Goal: Task Accomplishment & Management: Manage account settings

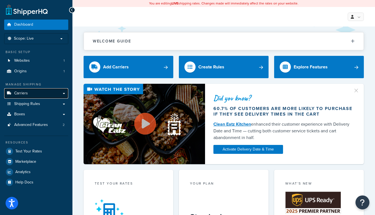
click at [55, 90] on link "Carriers" at bounding box center [36, 93] width 64 height 10
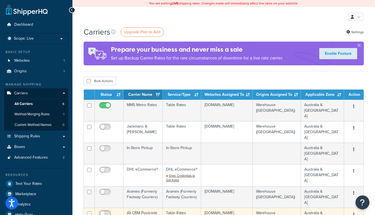
click at [107, 211] on input "checkbox" at bounding box center [105, 214] width 15 height 7
checkbox input "true"
click at [145, 207] on td "All CBM Postcode Rates" at bounding box center [142, 217] width 39 height 21
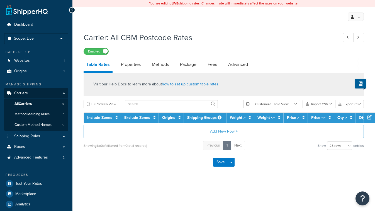
select select "25"
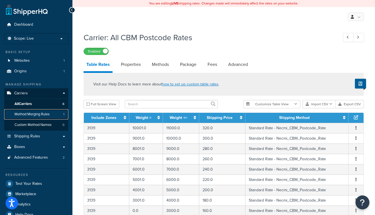
click at [41, 114] on span "Method Merging Rules" at bounding box center [31, 114] width 35 height 5
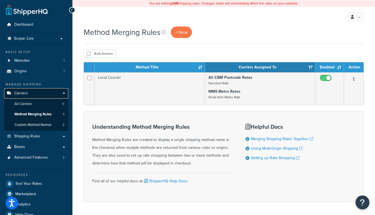
click at [27, 94] on span "Carriers" at bounding box center [21, 93] width 14 height 5
click at [25, 103] on span "All Carriers" at bounding box center [22, 103] width 17 height 5
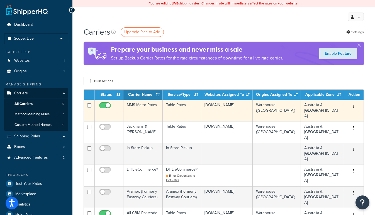
click at [179, 100] on td "Table Rates" at bounding box center [182, 110] width 38 height 21
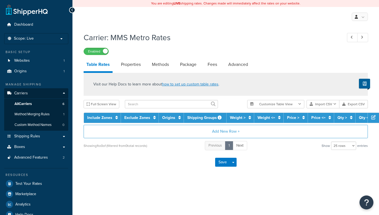
select select "25"
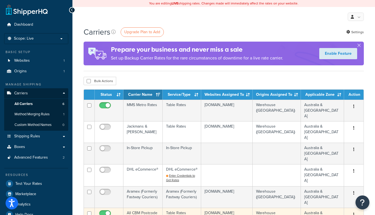
click at [143, 207] on td "All CBM Postcode Rates" at bounding box center [142, 217] width 39 height 21
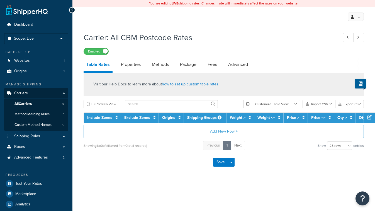
select select "25"
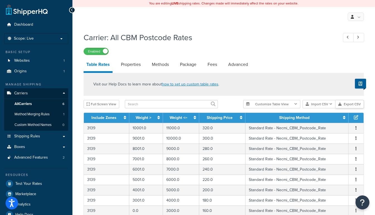
click at [357, 103] on button "Export CSV" at bounding box center [350, 104] width 28 height 8
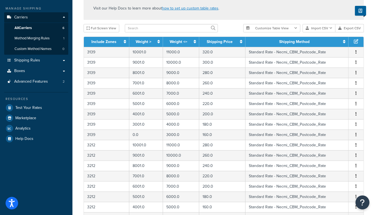
scroll to position [50, 0]
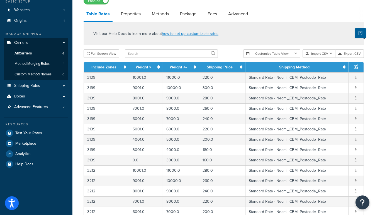
click at [12, 206] on icon "Open accessiBe: accessibility options, statement and help" at bounding box center [11, 202] width 7 height 9
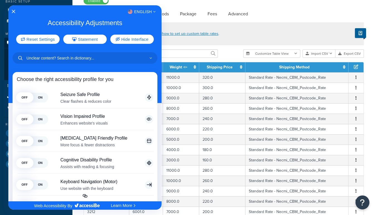
click at [17, 13] on div "English" at bounding box center [84, 11] width 153 height 7
click at [14, 11] on icon "Close Accessibility Interface" at bounding box center [14, 11] width 4 height 4
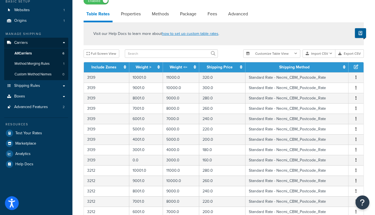
click at [13, 205] on icon "Open accessiBe: accessibility options, statement and help" at bounding box center [11, 202] width 7 height 9
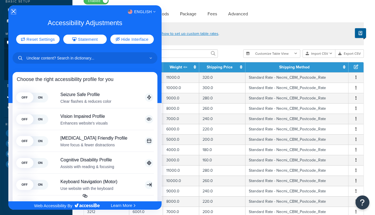
click at [14, 11] on icon "Close Accessibility Interface" at bounding box center [14, 11] width 4 height 4
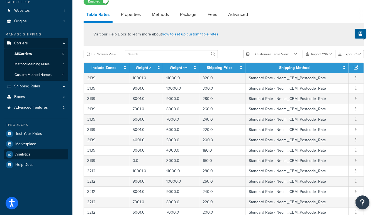
scroll to position [0, 0]
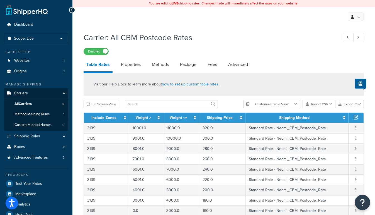
click at [364, 199] on icon "Open Resource Center" at bounding box center [362, 202] width 5 height 8
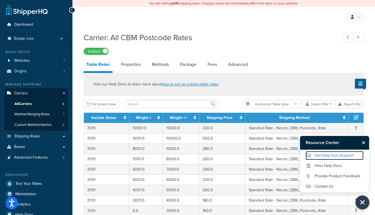
click at [348, 154] on link "Get Help from Support" at bounding box center [335, 155] width 58 height 9
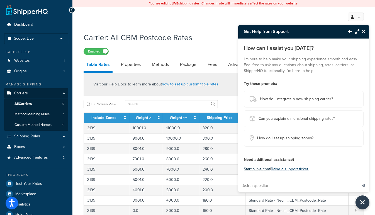
click at [265, 170] on button "Start a live chat" at bounding box center [257, 169] width 26 height 8
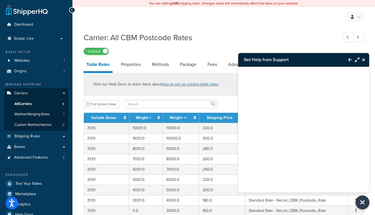
click at [295, 145] on div at bounding box center [303, 122] width 131 height 111
click at [339, 144] on div at bounding box center [303, 122] width 131 height 111
click at [325, 141] on div at bounding box center [303, 122] width 131 height 111
click at [356, 58] on icon "Maximize Resource Center" at bounding box center [357, 59] width 4 height 4
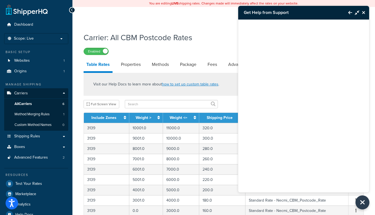
click at [359, 9] on button "Minimize Resource Center" at bounding box center [355, 12] width 7 height 13
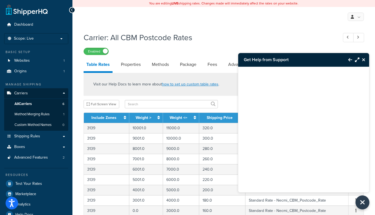
click at [275, 188] on div at bounding box center [303, 129] width 131 height 125
click at [364, 57] on icon "Close Resource Center" at bounding box center [363, 59] width 3 height 4
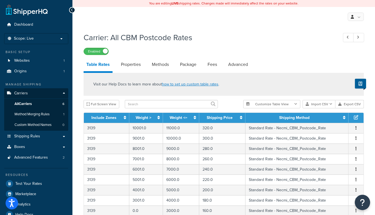
click at [361, 197] on button "Open Resource Center" at bounding box center [362, 202] width 15 height 15
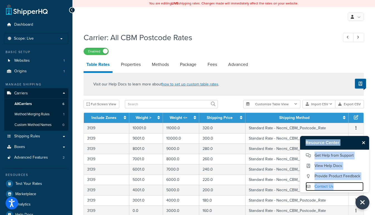
click at [338, 183] on link "Contact Us" at bounding box center [335, 186] width 58 height 9
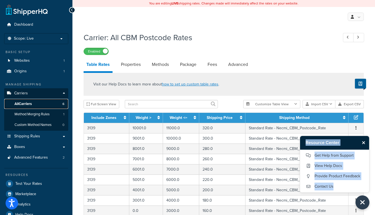
click at [30, 102] on span "All Carriers" at bounding box center [22, 103] width 17 height 5
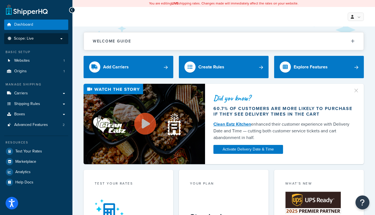
click at [60, 39] on p "Scope: Live" at bounding box center [36, 38] width 59 height 5
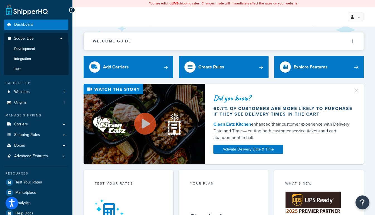
click at [62, 38] on p "Scope: Live" at bounding box center [36, 40] width 59 height 8
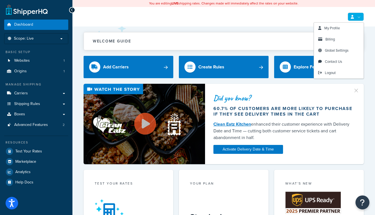
click at [356, 18] on link at bounding box center [356, 17] width 16 height 8
click at [337, 61] on span "Contact Us" at bounding box center [333, 61] width 17 height 5
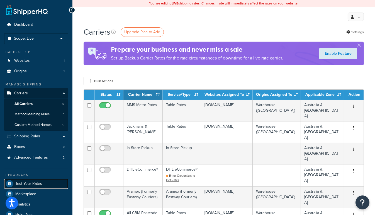
click at [42, 184] on link "Test Your Rates" at bounding box center [36, 183] width 64 height 10
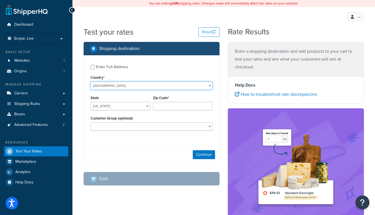
click at [115, 83] on select "United States United Kingdom Afghanistan Åland Islands Albania Algeria American…" at bounding box center [152, 85] width 122 height 8
select select "AU"
click at [91, 81] on select "United States United Kingdom Afghanistan Åland Islands Albania Algeria American…" at bounding box center [152, 85] width 122 height 8
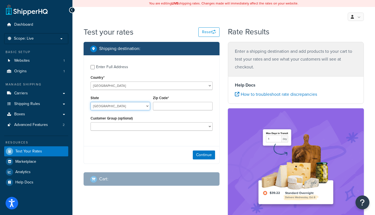
click at [106, 107] on select "Australian Capital Territory New South Wales Northern Territory Queensland Sout…" at bounding box center [121, 106] width 60 height 8
click at [91, 102] on select "Australian Capital Territory New South Wales Northern Territory Queensland Sout…" at bounding box center [121, 106] width 60 height 8
drag, startPoint x: 157, startPoint y: 101, endPoint x: 169, endPoint y: 101, distance: 12.3
click at [157, 101] on div "Zip Code*" at bounding box center [183, 102] width 60 height 16
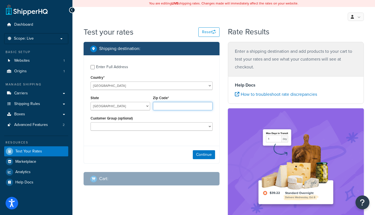
click at [174, 105] on input "Zip Code*" at bounding box center [183, 106] width 60 height 8
drag, startPoint x: 151, startPoint y: 104, endPoint x: 147, endPoint y: 106, distance: 4.4
click at [150, 104] on div "State Australian Capital Territory New South Wales Northern Territory Queenslan…" at bounding box center [120, 104] width 62 height 20
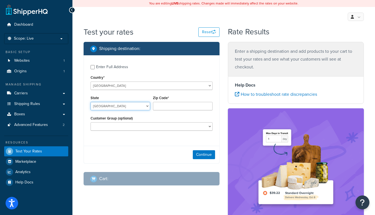
click at [146, 106] on select "Australian Capital Territory New South Wales Northern Territory Queensland Sout…" at bounding box center [121, 106] width 60 height 8
select select "WA"
click at [91, 102] on select "Australian Capital Territory New South Wales Northern Territory Queensland Sout…" at bounding box center [121, 106] width 60 height 8
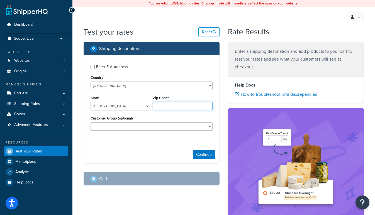
click at [163, 106] on input "Zip Code*" at bounding box center [183, 106] width 60 height 8
type input "6001"
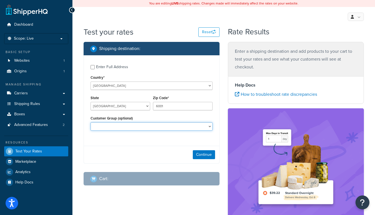
click at [125, 125] on select "Logged In Not Logged in Retail Wholesale" at bounding box center [152, 126] width 122 height 8
select select "Retail"
click at [91, 122] on select "Logged In Not Logged in Retail Wholesale" at bounding box center [152, 126] width 122 height 8
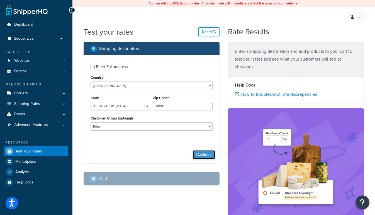
click at [200, 155] on button "Continue" at bounding box center [204, 154] width 22 height 9
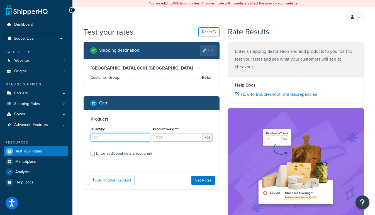
click at [109, 138] on input "Quantity*" at bounding box center [121, 137] width 60 height 8
type input "1"
click at [166, 140] on input "Product Weight*" at bounding box center [178, 137] width 50 height 8
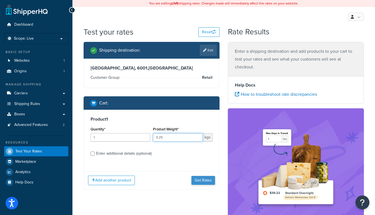
type input "0.25"
click at [198, 177] on button "Get Rates" at bounding box center [203, 180] width 24 height 9
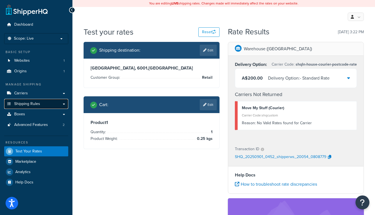
click at [64, 101] on link "Shipping Rules" at bounding box center [36, 104] width 64 height 10
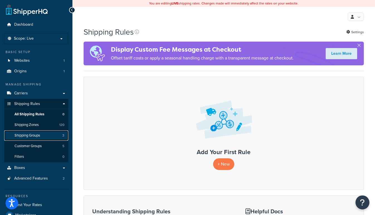
click at [40, 136] on span "Shipping Groups" at bounding box center [27, 135] width 26 height 5
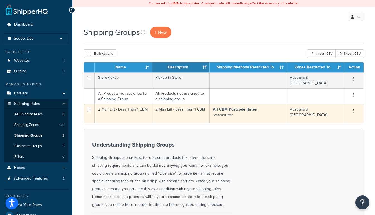
click at [132, 116] on td "2 Man Lift - Less Than 1 CBM" at bounding box center [123, 113] width 57 height 19
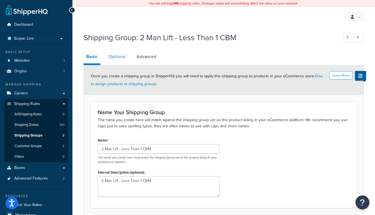
click at [115, 59] on link "Optional" at bounding box center [117, 56] width 22 height 13
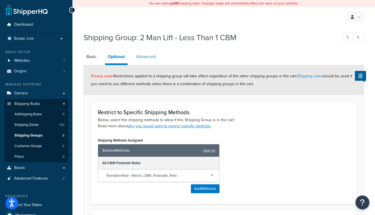
click at [150, 54] on link "Advanced" at bounding box center [145, 56] width 25 height 13
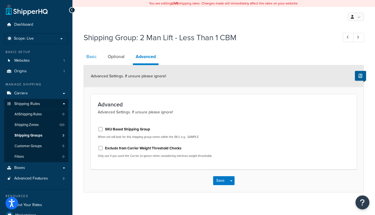
click at [93, 57] on link "Basic" at bounding box center [92, 56] width 16 height 13
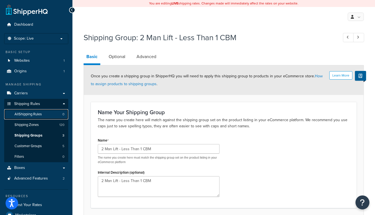
click at [43, 112] on link "All Shipping Rules 0" at bounding box center [36, 114] width 64 height 10
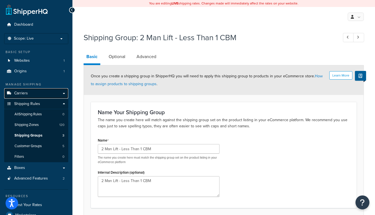
click at [50, 92] on link "Carriers" at bounding box center [36, 93] width 64 height 10
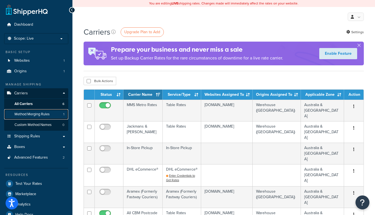
click at [48, 113] on span "Method Merging Rules" at bounding box center [31, 114] width 35 height 5
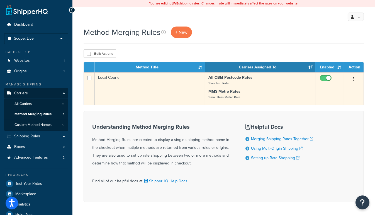
click at [355, 78] on button "button" at bounding box center [354, 79] width 8 height 9
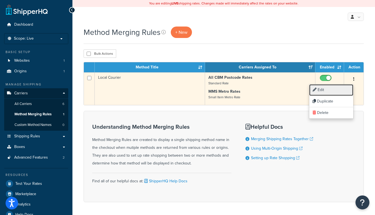
click at [337, 91] on link "Edit" at bounding box center [331, 89] width 44 height 11
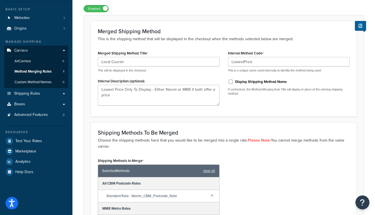
scroll to position [25, 0]
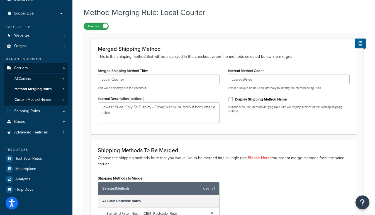
click at [100, 25] on label "Enabled" at bounding box center [96, 26] width 25 height 7
click at [34, 158] on span "Test Your Rates" at bounding box center [28, 158] width 27 height 5
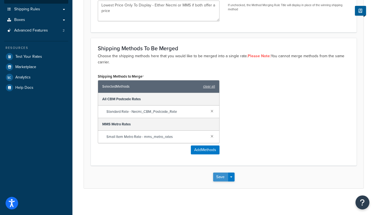
click at [220, 174] on button "Save" at bounding box center [220, 176] width 15 height 9
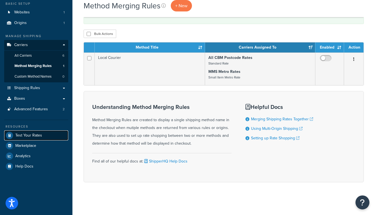
click at [30, 133] on span "Test Your Rates" at bounding box center [28, 135] width 27 height 5
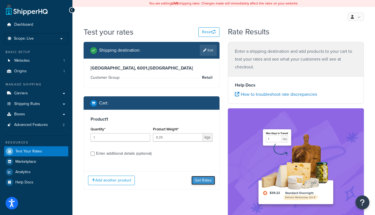
click at [208, 176] on button "Get Rates" at bounding box center [203, 180] width 24 height 9
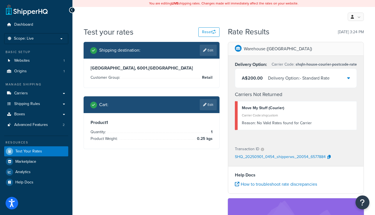
click at [155, 76] on li "Customer Group: Retail" at bounding box center [152, 77] width 122 height 7
click at [208, 78] on span "Retail" at bounding box center [207, 77] width 12 height 7
click at [208, 47] on link "Edit" at bounding box center [208, 50] width 17 height 11
select select "AU"
select select "WA"
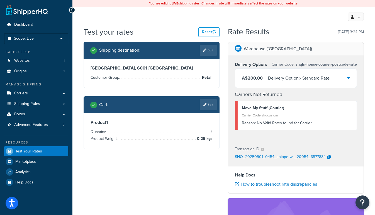
select select "Retail"
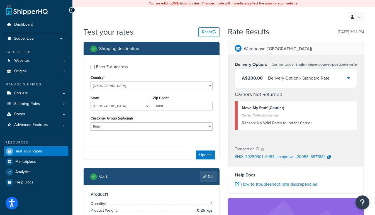
click at [209, 50] on div "Shipping destination :" at bounding box center [153, 49] width 127 height 8
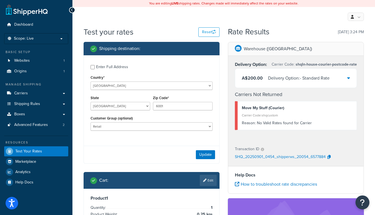
click at [263, 149] on icon at bounding box center [262, 148] width 3 height 3
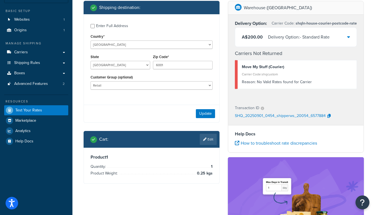
scroll to position [30, 0]
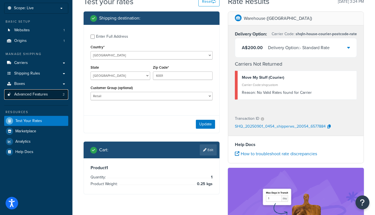
click at [42, 96] on span "Advanced Features" at bounding box center [31, 94] width 34 height 5
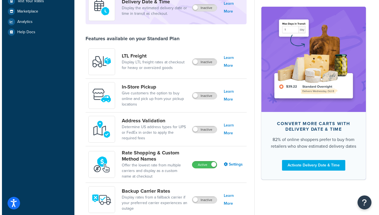
scroll to position [203, 0]
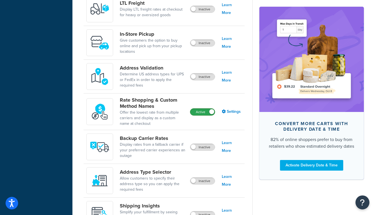
click at [202, 112] on label "Active" at bounding box center [202, 111] width 25 height 7
click at [200, 112] on label "Inactive" at bounding box center [202, 111] width 25 height 7
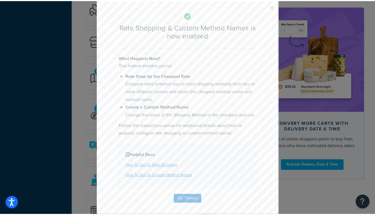
scroll to position [25, 0]
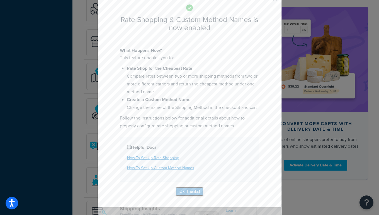
click at [185, 187] on button "Ok, Thanks!" at bounding box center [190, 191] width 28 height 9
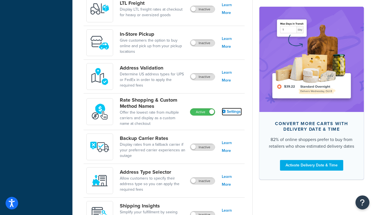
click at [234, 108] on link "Settings" at bounding box center [232, 112] width 20 height 8
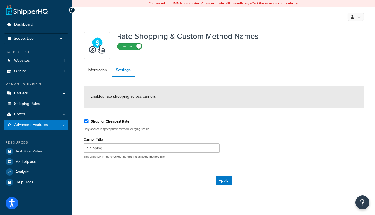
click at [131, 44] on label "Active" at bounding box center [129, 46] width 25 height 7
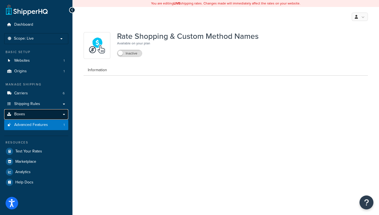
click at [29, 116] on link "Boxes" at bounding box center [36, 114] width 64 height 10
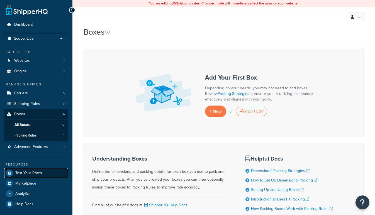
click at [26, 174] on span "Test Your Rates" at bounding box center [28, 173] width 27 height 5
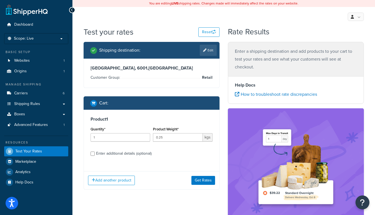
click at [120, 152] on div "Enter additional details (optional)" at bounding box center [123, 153] width 55 height 8
click at [95, 152] on input "Enter additional details (optional)" at bounding box center [93, 153] width 4 height 4
checkbox input "true"
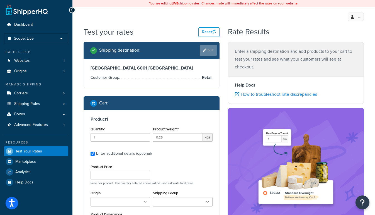
click at [203, 47] on link "Edit" at bounding box center [208, 50] width 17 height 11
select select "AU"
select select "WA"
select select "Retail"
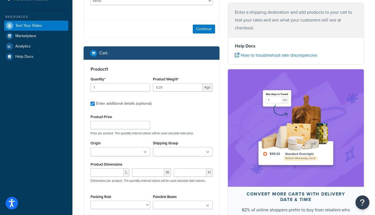
scroll to position [127, 0]
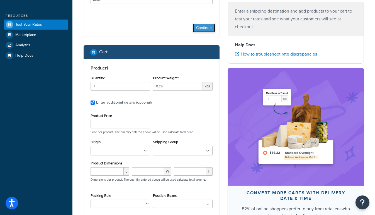
click at [199, 28] on button "Continue" at bounding box center [204, 27] width 22 height 9
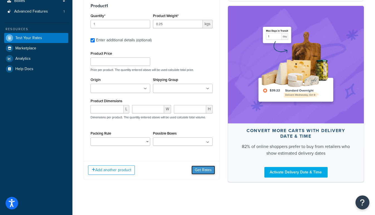
click at [208, 169] on button "Get Rates" at bounding box center [203, 169] width 24 height 9
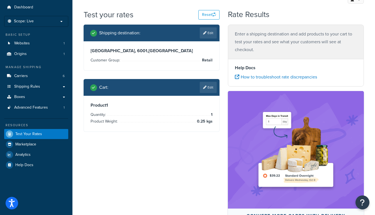
scroll to position [0, 0]
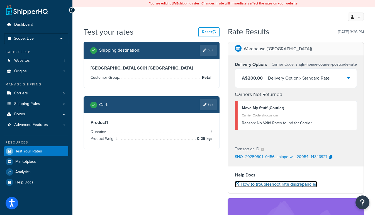
click at [280, 181] on link "How to troubleshoot rate discrepancies" at bounding box center [276, 184] width 82 height 6
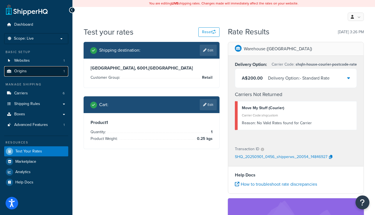
click at [27, 74] on link "Origins 1" at bounding box center [36, 71] width 64 height 10
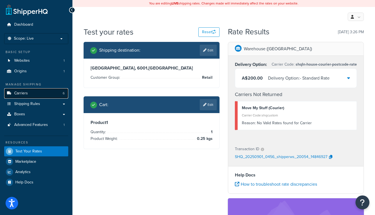
click at [20, 92] on span "Carriers" at bounding box center [21, 93] width 14 height 5
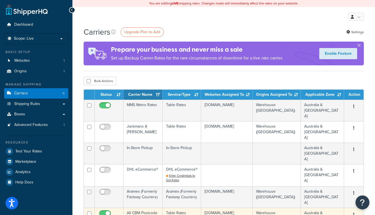
click at [352, 210] on button "button" at bounding box center [354, 214] width 8 height 9
click at [149, 207] on td "All CBM Postcode Rates" at bounding box center [142, 217] width 39 height 21
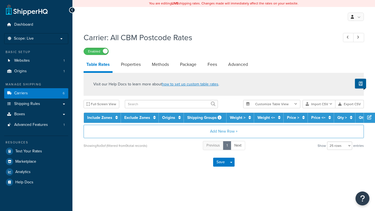
select select "25"
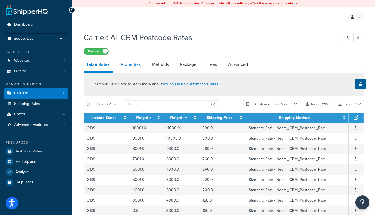
click at [139, 67] on link "Properties" at bounding box center [130, 64] width 25 height 13
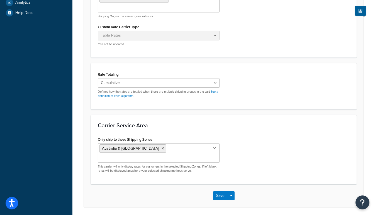
scroll to position [171, 0]
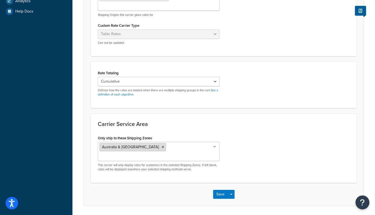
click at [162, 145] on icon at bounding box center [163, 146] width 3 height 3
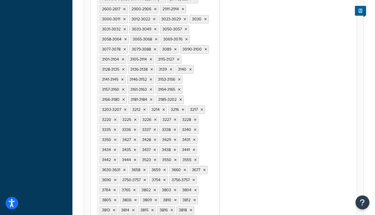
scroll to position [242, 0]
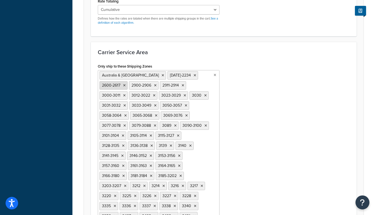
click at [162, 74] on icon at bounding box center [163, 75] width 3 height 3
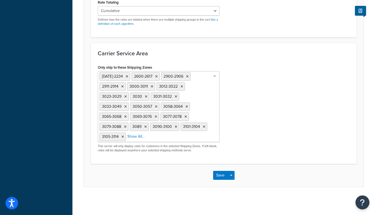
scroll to position [228, 0]
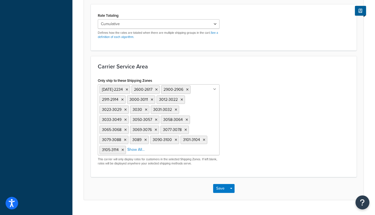
click at [243, 76] on div "Only ship to these Shipping Zones [DATE]-2234 2600-2617 2900-2906 2911-2914 300…" at bounding box center [224, 122] width 260 height 93
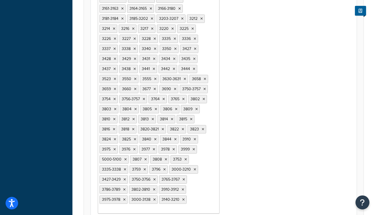
scroll to position [410, 0]
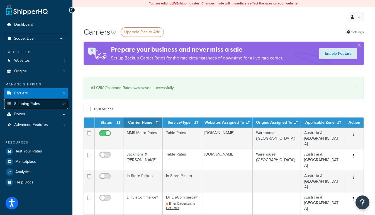
click at [62, 104] on link "Shipping Rules" at bounding box center [36, 104] width 64 height 10
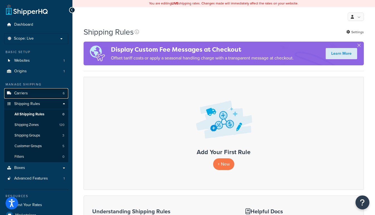
click at [41, 93] on link "Carriers 6" at bounding box center [36, 93] width 64 height 10
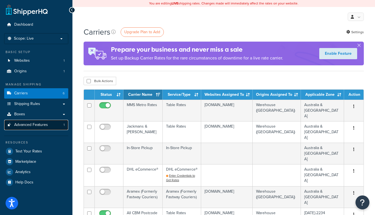
click at [39, 123] on span "Advanced Features" at bounding box center [31, 124] width 34 height 5
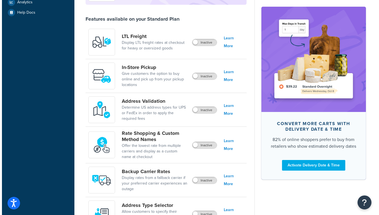
scroll to position [177, 0]
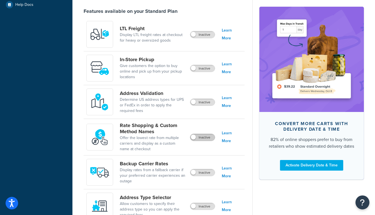
click at [198, 136] on label "Inactive" at bounding box center [202, 137] width 25 height 7
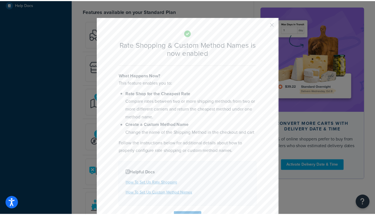
scroll to position [25, 0]
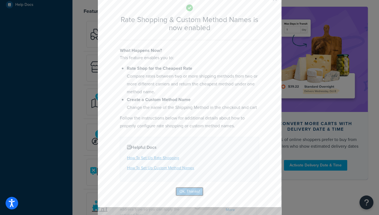
click at [188, 191] on button "Ok, Thanks!" at bounding box center [190, 191] width 28 height 9
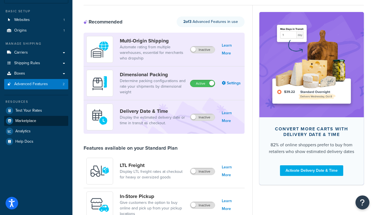
scroll to position [0, 0]
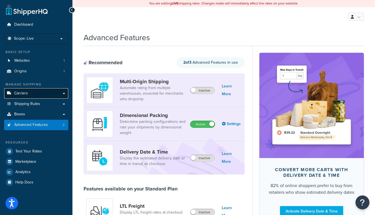
click at [65, 93] on link "Carriers" at bounding box center [36, 93] width 64 height 10
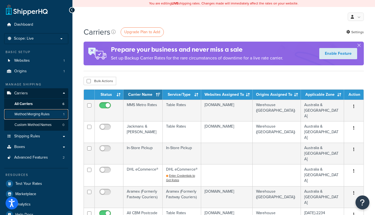
click at [44, 114] on span "Method Merging Rules" at bounding box center [31, 114] width 35 height 5
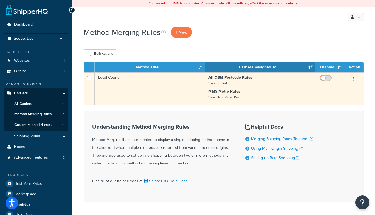
click at [325, 77] on input "checkbox" at bounding box center [326, 79] width 15 height 7
checkbox input "true"
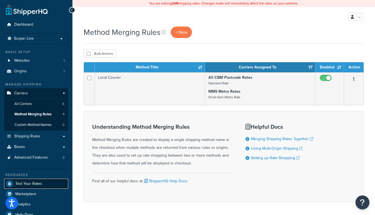
click at [34, 181] on span "Test Your Rates" at bounding box center [28, 183] width 27 height 5
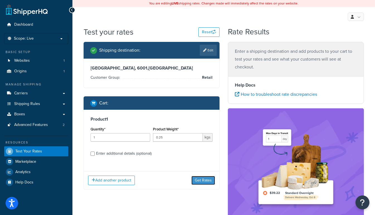
click at [200, 179] on button "Get Rates" at bounding box center [203, 180] width 24 height 9
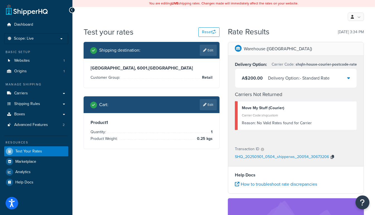
click at [332, 157] on icon "button" at bounding box center [332, 157] width 3 height 4
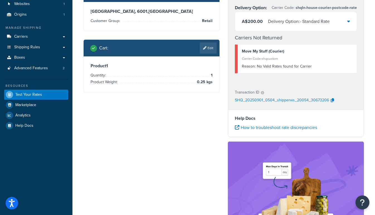
scroll to position [25, 0]
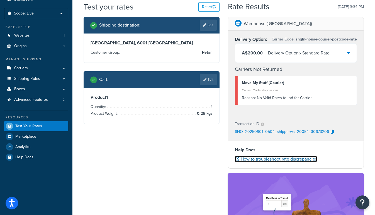
click at [304, 159] on link "How to troubleshoot rate discrepancies" at bounding box center [276, 159] width 82 height 6
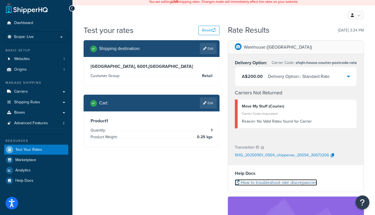
scroll to position [0, 0]
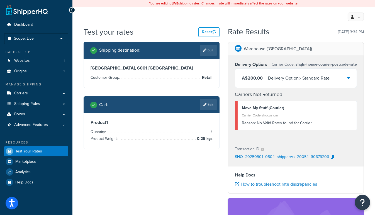
click at [363, 203] on icon "Open Resource Center" at bounding box center [362, 202] width 5 height 8
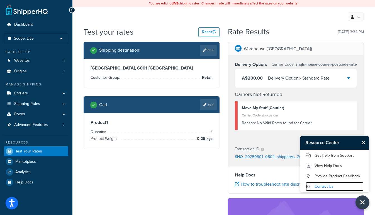
click at [334, 186] on link "Contact Us" at bounding box center [335, 186] width 58 height 9
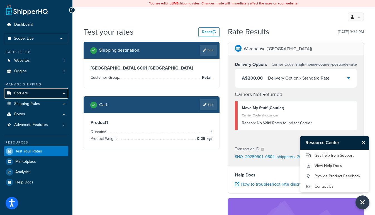
click at [26, 93] on span "Carriers" at bounding box center [21, 93] width 14 height 5
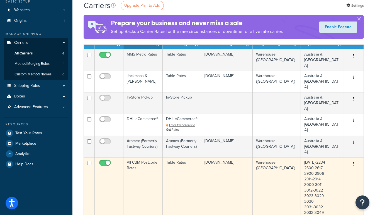
scroll to position [25, 0]
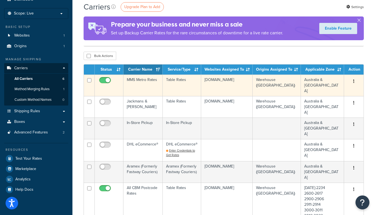
click at [323, 76] on td "Australia & [GEOGRAPHIC_DATA]" at bounding box center [322, 84] width 43 height 21
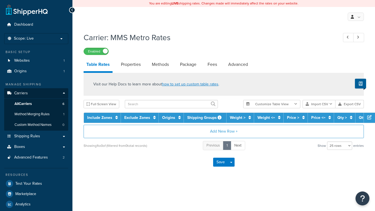
select select "25"
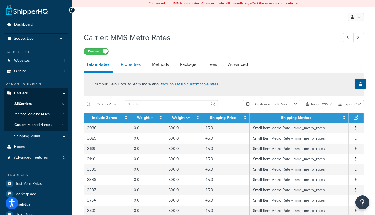
click at [128, 62] on link "Properties" at bounding box center [130, 64] width 25 height 13
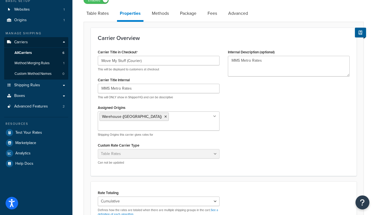
scroll to position [25, 0]
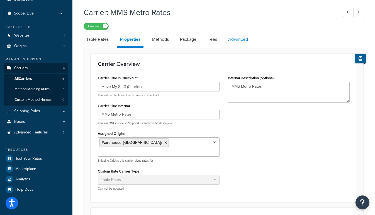
click at [237, 35] on link "Advanced" at bounding box center [237, 39] width 25 height 13
select select "false"
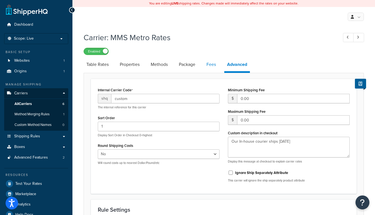
click at [215, 62] on link "Fees" at bounding box center [211, 64] width 15 height 13
select select "AFTER"
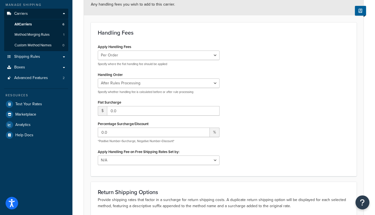
scroll to position [20, 0]
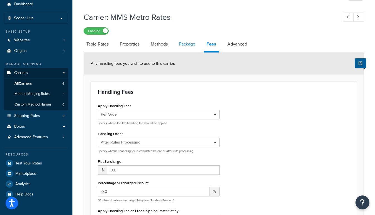
click at [185, 44] on link "Package" at bounding box center [187, 43] width 22 height 13
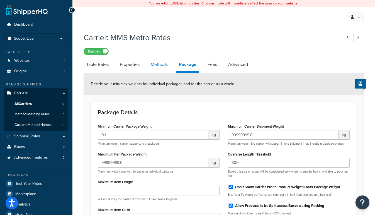
click at [159, 70] on link "Methods" at bounding box center [159, 64] width 23 height 13
select select "25"
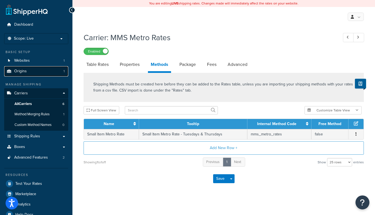
click at [37, 72] on link "Origins 1" at bounding box center [36, 71] width 64 height 10
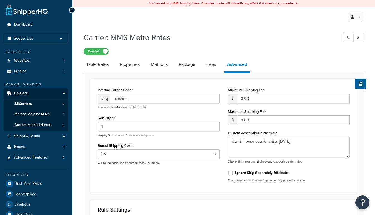
select select "false"
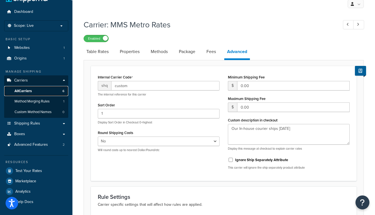
click at [18, 91] on span "All Carriers" at bounding box center [22, 91] width 17 height 5
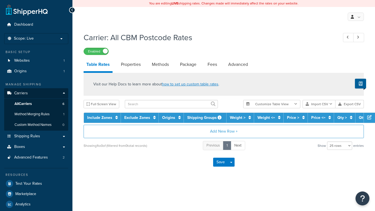
select select "25"
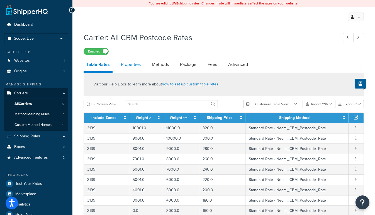
click at [141, 65] on link "Properties" at bounding box center [130, 64] width 25 height 13
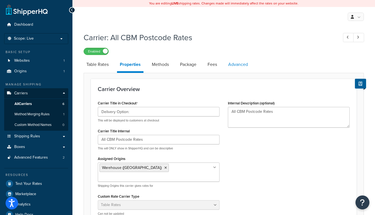
click at [242, 67] on link "Advanced" at bounding box center [237, 64] width 25 height 13
select select "false"
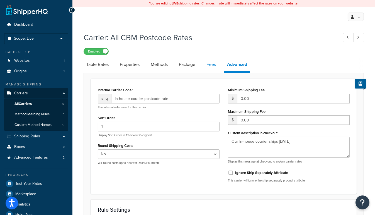
click at [206, 64] on link "Fees" at bounding box center [211, 64] width 15 height 13
select select "AFTER"
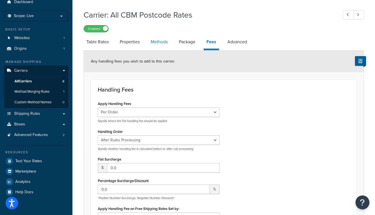
scroll to position [20, 0]
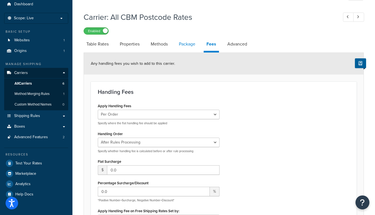
click at [182, 43] on link "Package" at bounding box center [187, 43] width 22 height 13
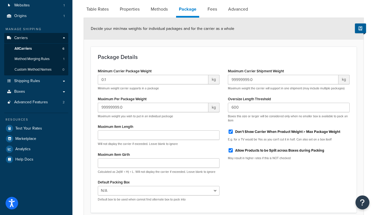
scroll to position [27, 0]
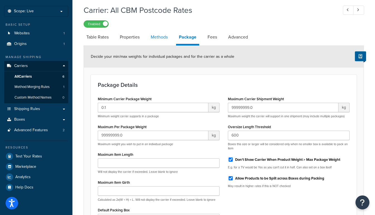
click at [159, 38] on link "Methods" at bounding box center [159, 36] width 23 height 13
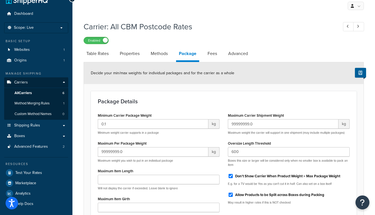
select select "25"
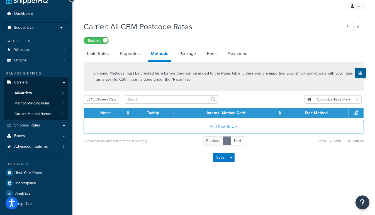
scroll to position [23, 0]
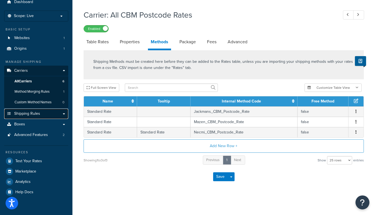
click at [65, 112] on link "Shipping Rules" at bounding box center [36, 113] width 64 height 10
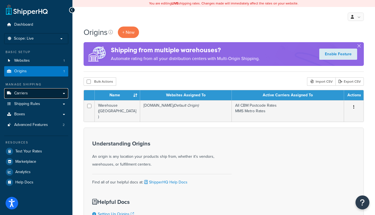
click at [36, 94] on link "Carriers" at bounding box center [36, 93] width 64 height 10
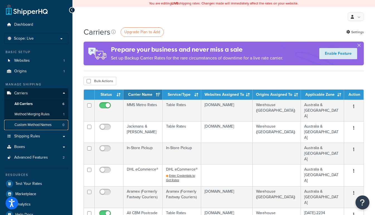
click at [29, 124] on span "Custom Method Names" at bounding box center [32, 124] width 37 height 5
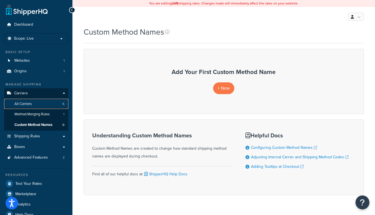
click at [32, 106] on link "All Carriers 6" at bounding box center [36, 104] width 64 height 10
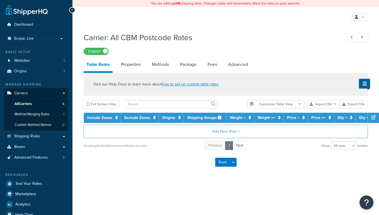
select select "25"
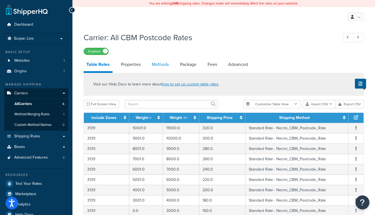
click at [154, 67] on link "Methods" at bounding box center [160, 64] width 23 height 13
select select "25"
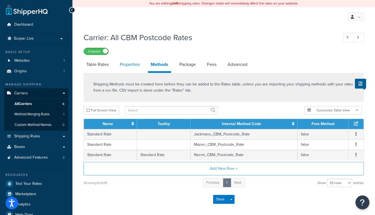
click at [137, 65] on link "Properties" at bounding box center [129, 64] width 25 height 13
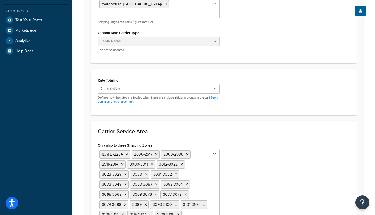
scroll to position [81, 0]
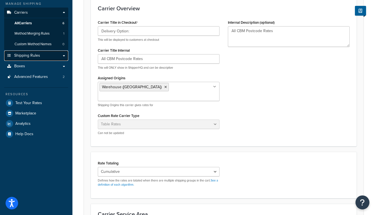
click at [63, 54] on link "Shipping Rules" at bounding box center [36, 55] width 64 height 10
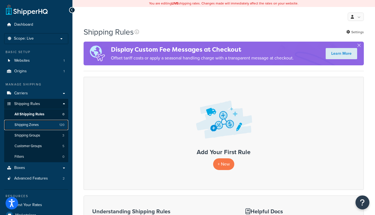
click at [35, 123] on span "Shipping Zones" at bounding box center [26, 124] width 24 height 5
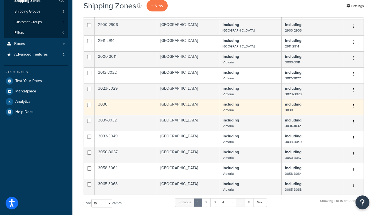
scroll to position [127, 0]
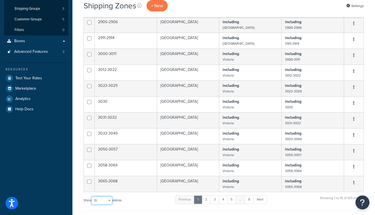
click at [108, 200] on select "10 15 25 50 100" at bounding box center [101, 200] width 21 height 8
select select "100"
click at [92, 204] on select "10 15 25 50 100" at bounding box center [101, 200] width 21 height 8
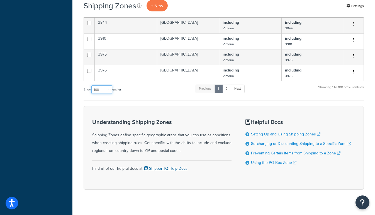
scroll to position [1599, 0]
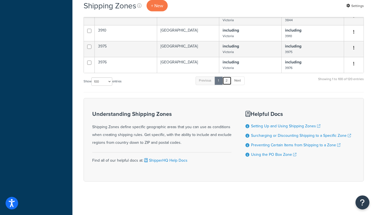
click at [227, 82] on link "2" at bounding box center [226, 80] width 9 height 8
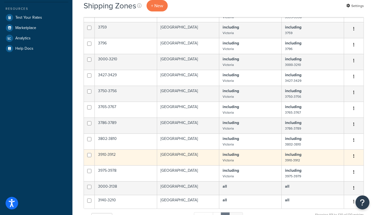
scroll to position [195, 0]
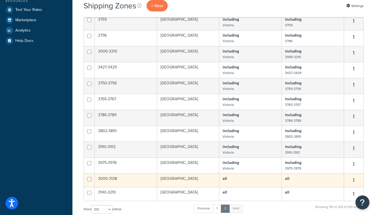
click at [353, 181] on button "button" at bounding box center [354, 180] width 8 height 9
click at [327, 191] on link "Edit" at bounding box center [331, 191] width 44 height 11
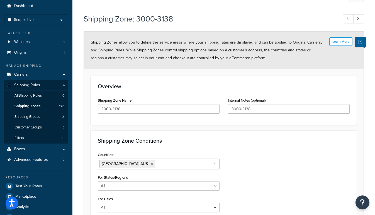
scroll to position [25, 0]
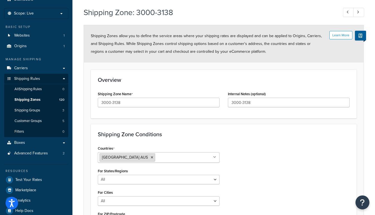
click at [151, 158] on icon at bounding box center [152, 157] width 3 height 3
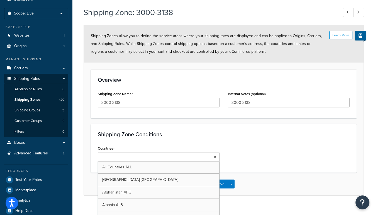
click at [91, 161] on div "Shipping Zone Conditions Countries All Countries ALL [GEOGRAPHIC_DATA] [GEOGRAP…" at bounding box center [224, 148] width 266 height 48
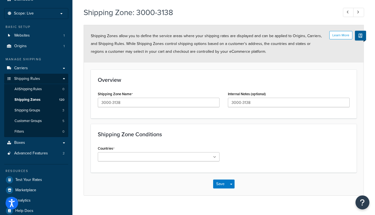
click at [120, 155] on input "Countries" at bounding box center [124, 157] width 49 height 6
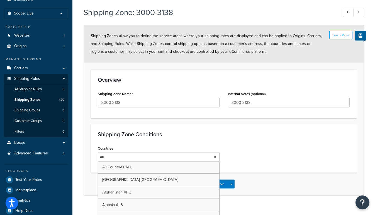
type input "aus"
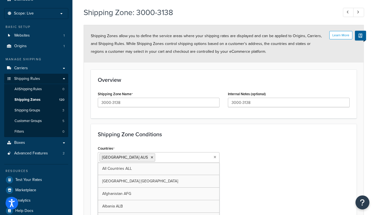
click at [90, 138] on form "Learn More Shipping Zones allow you to define the service areas where your ship…" at bounding box center [224, 143] width 280 height 236
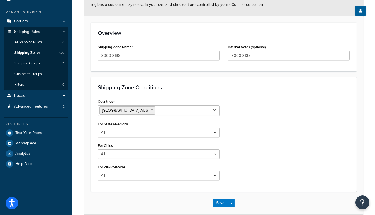
scroll to position [76, 0]
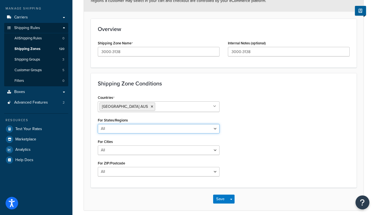
click at [112, 126] on select "All Including Excluding" at bounding box center [159, 128] width 122 height 9
select select "including"
click at [98, 124] on select "All Including Excluding" at bounding box center [159, 128] width 122 height 9
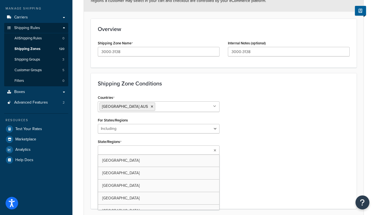
click at [111, 148] on input "State/Regions" at bounding box center [124, 150] width 49 height 6
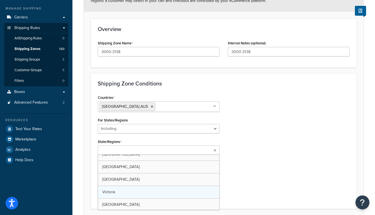
scroll to position [31, 0]
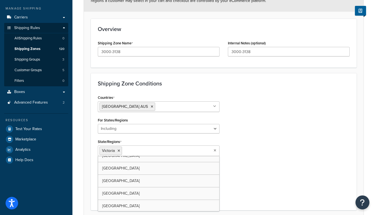
click at [86, 164] on form "Learn More Shipping Zones allow you to define the service areas where your ship…" at bounding box center [224, 103] width 280 height 258
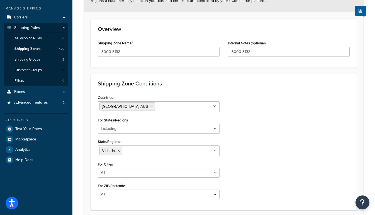
scroll to position [101, 0]
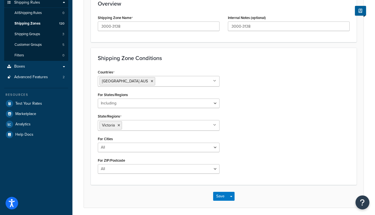
click at [153, 151] on div "Countries Australia AUS All Countries ALL United States USA Afghanistan AFG Alb…" at bounding box center [159, 123] width 130 height 110
click at [149, 145] on select "All Including Excluding" at bounding box center [159, 146] width 122 height 9
click at [128, 145] on select "All Including Excluding" at bounding box center [159, 146] width 122 height 9
click at [98, 142] on select "All Including Excluding" at bounding box center [159, 146] width 122 height 9
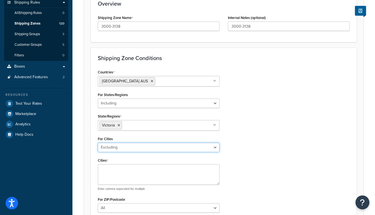
click at [111, 146] on select "All Including Excluding" at bounding box center [159, 146] width 122 height 9
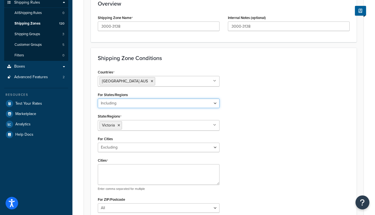
click at [129, 101] on select "All Including Excluding" at bounding box center [159, 102] width 122 height 9
click at [75, 119] on div "Shipping Zone: 3000-3138 Learn More Shipping Zones allow you to define the serv…" at bounding box center [223, 94] width 303 height 333
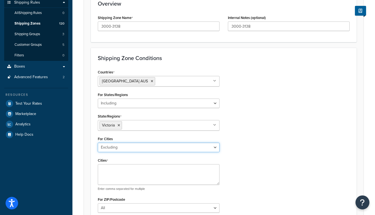
click at [104, 149] on select "All Including Excluding" at bounding box center [159, 146] width 122 height 9
click at [98, 142] on select "All Including Excluding" at bounding box center [159, 146] width 122 height 9
drag, startPoint x: 106, startPoint y: 144, endPoint x: 106, endPoint y: 147, distance: 3.1
click at [106, 144] on select "All Including Excluding" at bounding box center [159, 146] width 122 height 9
click at [98, 142] on select "All Including Excluding" at bounding box center [159, 146] width 122 height 9
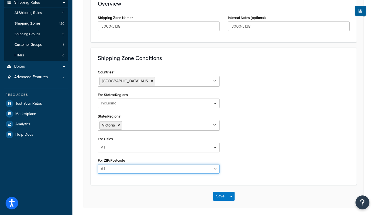
click at [139, 168] on select "All Including Excluding" at bounding box center [159, 168] width 122 height 9
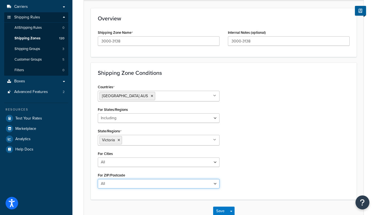
scroll to position [76, 0]
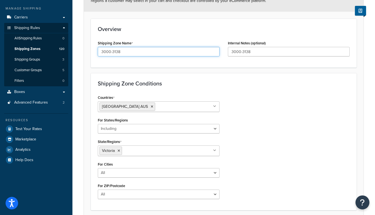
drag, startPoint x: 129, startPoint y: 50, endPoint x: 78, endPoint y: 50, distance: 50.7
click at [79, 50] on div "Shipping Zone: 3000-3138 Learn More Shipping Zones allow you to define the serv…" at bounding box center [223, 99] width 303 height 293
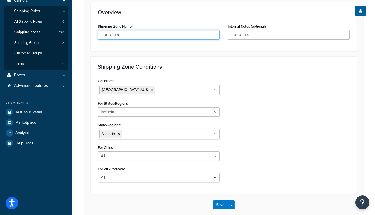
scroll to position [121, 0]
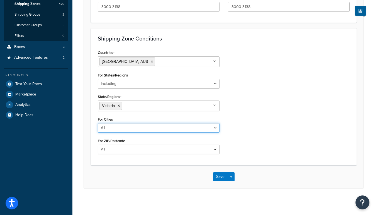
click at [117, 126] on select "All Including Excluding" at bounding box center [159, 127] width 122 height 9
click at [98, 123] on select "All Including Excluding" at bounding box center [159, 127] width 122 height 9
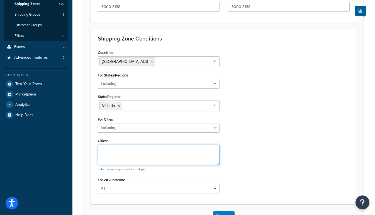
click at [114, 154] on textarea "Cities" at bounding box center [159, 154] width 122 height 21
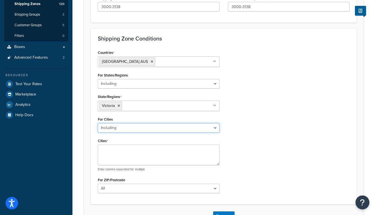
click at [115, 127] on select "All Including Excluding" at bounding box center [159, 127] width 122 height 9
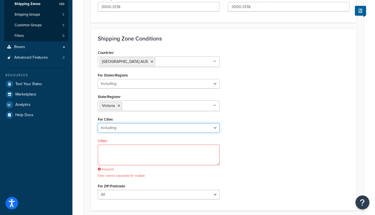
select select "all"
click at [98, 123] on select "All Including Excluding" at bounding box center [159, 127] width 122 height 9
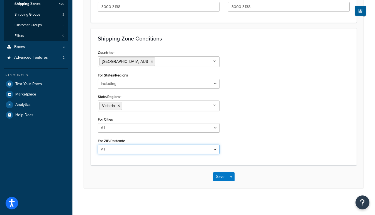
click at [114, 150] on select "All Including Excluding" at bounding box center [159, 148] width 122 height 9
click at [118, 149] on select "All Including Excluding" at bounding box center [159, 148] width 122 height 9
select select "including"
click at [98, 144] on select "All Including Excluding" at bounding box center [159, 148] width 122 height 9
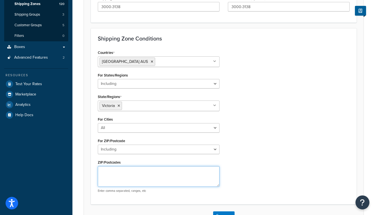
click at [111, 178] on textarea "ZIP/Postcodes" at bounding box center [159, 176] width 122 height 21
paste textarea "3000-3138"
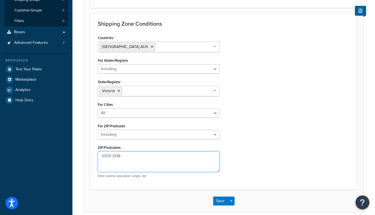
scroll to position [146, 0]
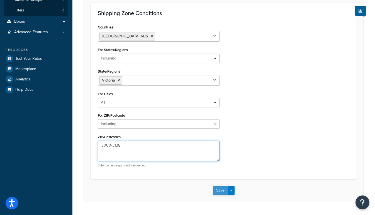
type textarea "3000-3138"
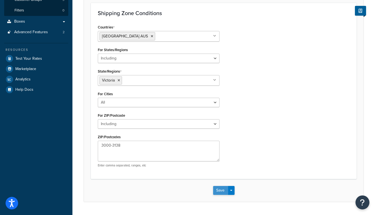
click at [218, 191] on button "Save" at bounding box center [220, 190] width 15 height 9
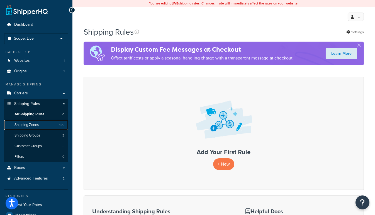
click at [35, 125] on span "Shipping Zones" at bounding box center [26, 124] width 24 height 5
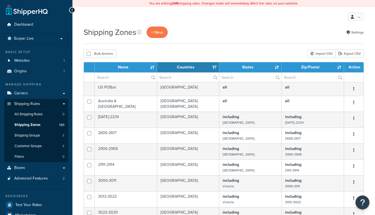
select select "15"
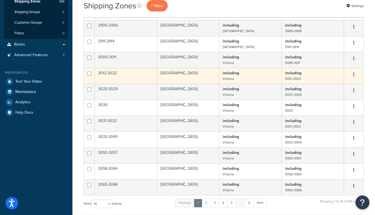
scroll to position [76, 0]
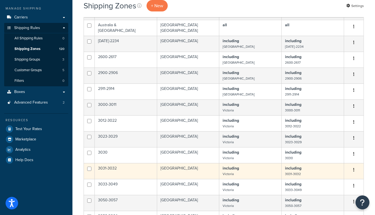
click at [111, 168] on td "3031-3032" at bounding box center [126, 171] width 62 height 16
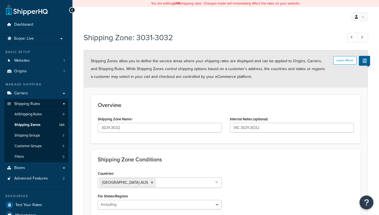
select select "including"
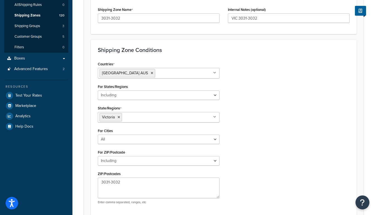
scroll to position [108, 0]
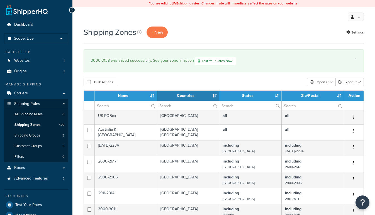
select select "15"
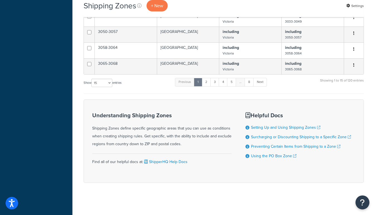
scroll to position [247, 0]
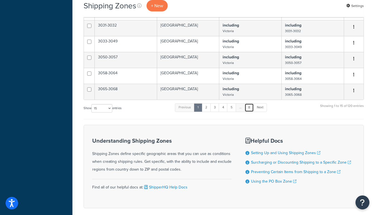
click at [248, 107] on link "8" at bounding box center [249, 107] width 9 height 8
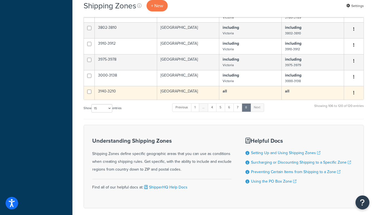
click at [102, 91] on td "3140-3210" at bounding box center [126, 93] width 62 height 14
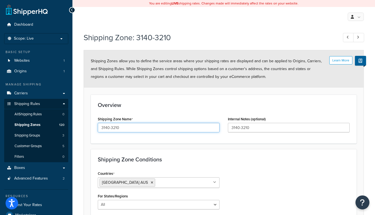
drag, startPoint x: 121, startPoint y: 125, endPoint x: 73, endPoint y: 122, distance: 48.0
click at [67, 123] on div "Dashboard Scope: Live Basic Setup Websites 1 Origins 1 Manage Shipping Carriers…" at bounding box center [187, 157] width 375 height 314
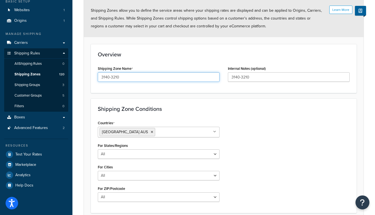
scroll to position [98, 0]
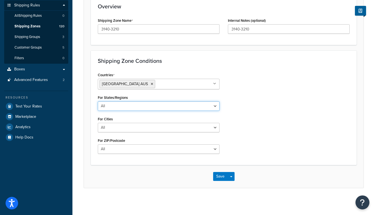
click at [110, 106] on select "All Including Excluding" at bounding box center [159, 105] width 122 height 9
select select "including"
click at [98, 101] on select "All Including Excluding" at bounding box center [159, 105] width 122 height 9
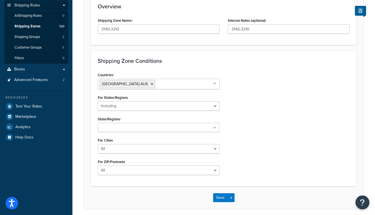
click at [108, 125] on input "State/Regions" at bounding box center [124, 128] width 49 height 6
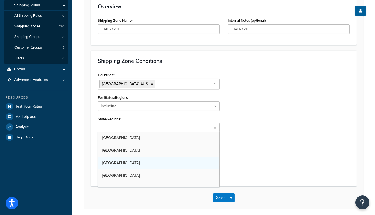
type input "v"
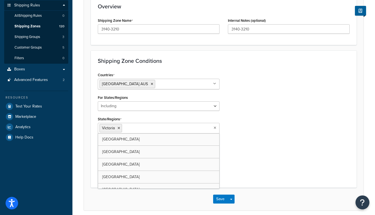
click at [89, 136] on form "Learn More Shipping Zones allow you to define the service areas where your ship…" at bounding box center [224, 81] width 280 height 258
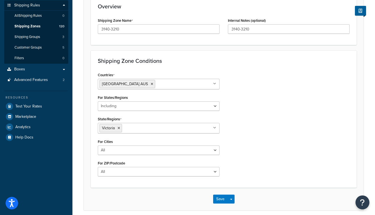
scroll to position [121, 0]
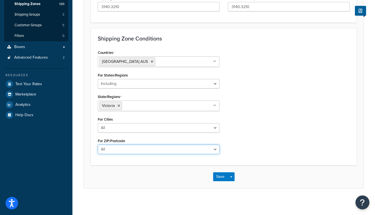
click at [110, 149] on select "All Including Excluding" at bounding box center [159, 148] width 122 height 9
select select "including"
click at [98, 144] on select "All Including Excluding" at bounding box center [159, 148] width 122 height 9
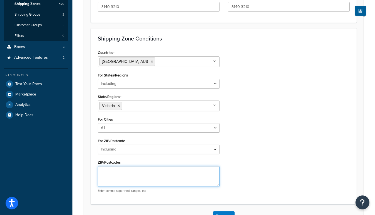
click at [113, 169] on textarea "ZIP/Postcodes" at bounding box center [159, 176] width 122 height 21
paste textarea "3140-3210"
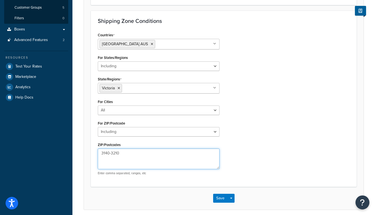
scroll to position [146, 0]
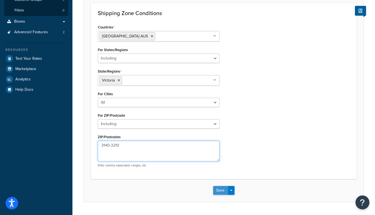
type textarea "3140-3210"
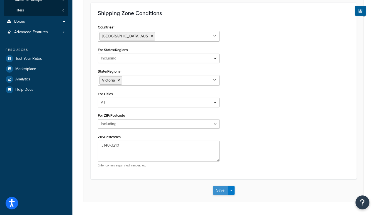
click at [216, 186] on button "Save" at bounding box center [220, 190] width 15 height 9
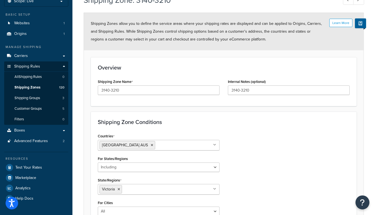
scroll to position [127, 0]
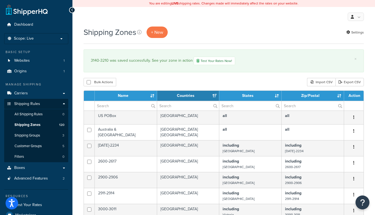
select select "15"
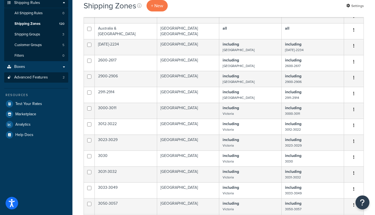
scroll to position [101, 0]
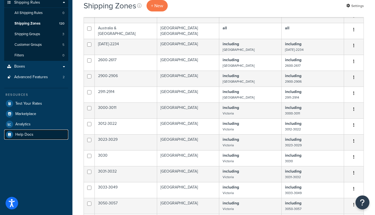
click at [19, 134] on span "Help Docs" at bounding box center [24, 134] width 18 height 5
